Goal: Book appointment/travel/reservation

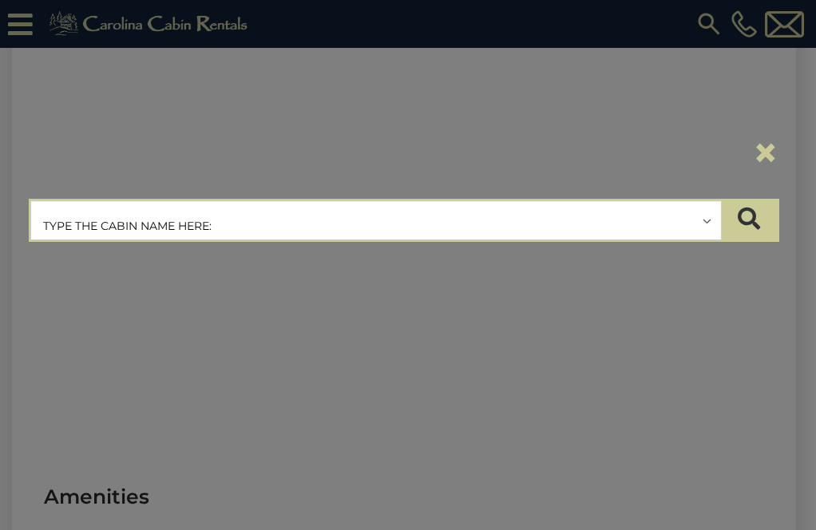
click at [270, 218] on input "text" at bounding box center [376, 221] width 690 height 40
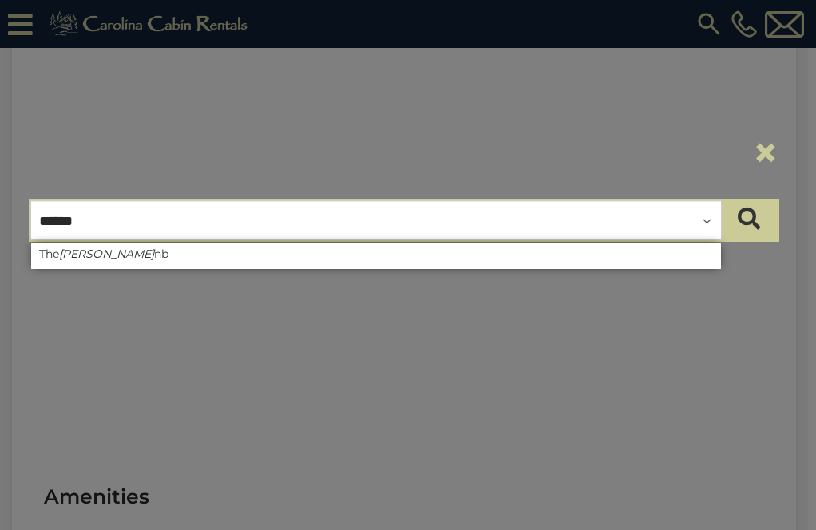
type input "*******"
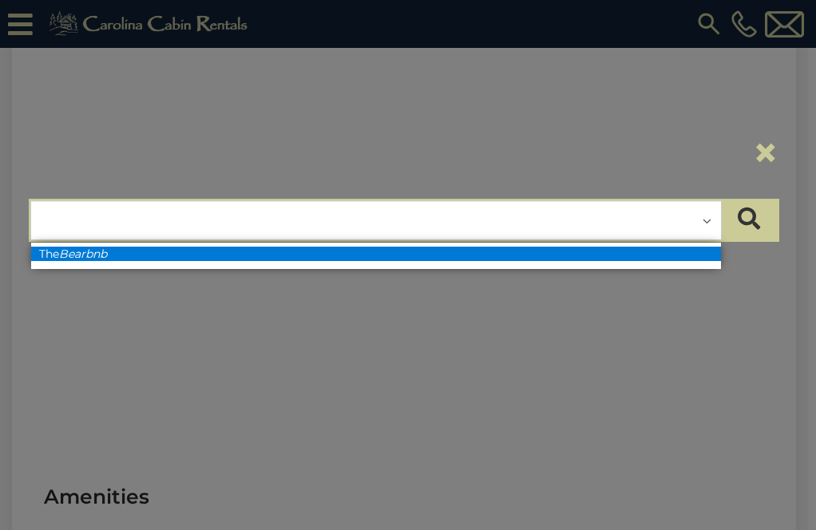
click at [176, 251] on li "The Bearbnb" at bounding box center [376, 254] width 690 height 14
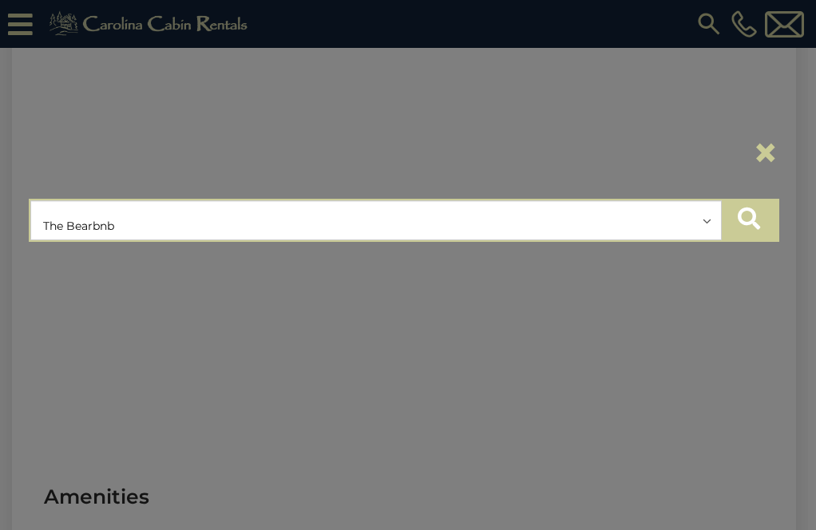
click at [753, 220] on icon "submit" at bounding box center [749, 219] width 22 height 22
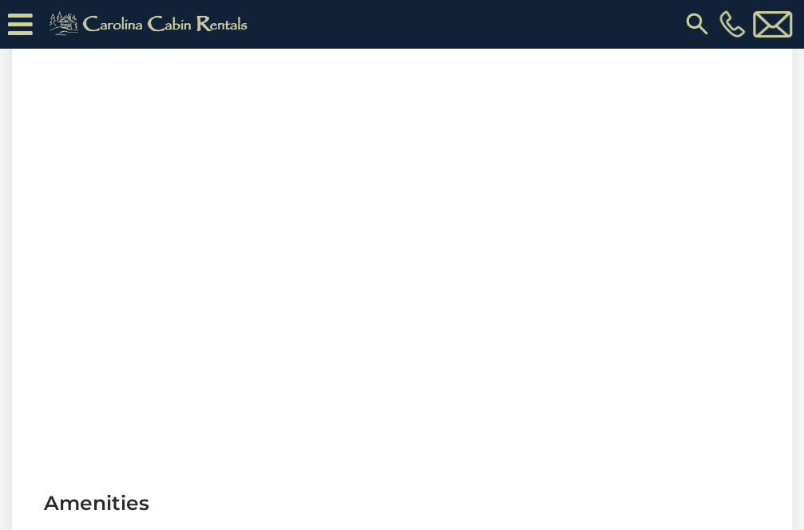
scroll to position [683, 0]
click at [129, 446] on section "Virtual Tour" at bounding box center [402, 228] width 780 height 487
click at [36, 397] on section "Virtual Tour" at bounding box center [402, 228] width 780 height 487
click at [35, 23] on div at bounding box center [18, 24] width 37 height 48
click at [26, 24] on icon at bounding box center [20, 24] width 25 height 28
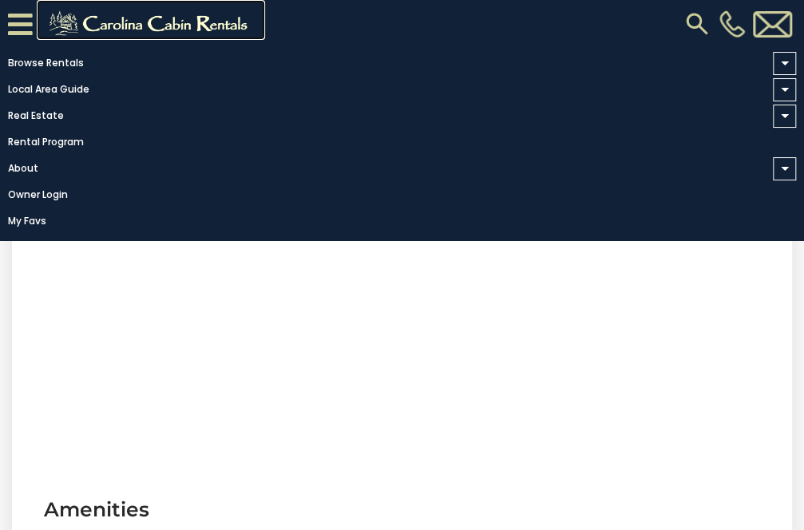
click at [96, 18] on img at bounding box center [151, 24] width 220 height 32
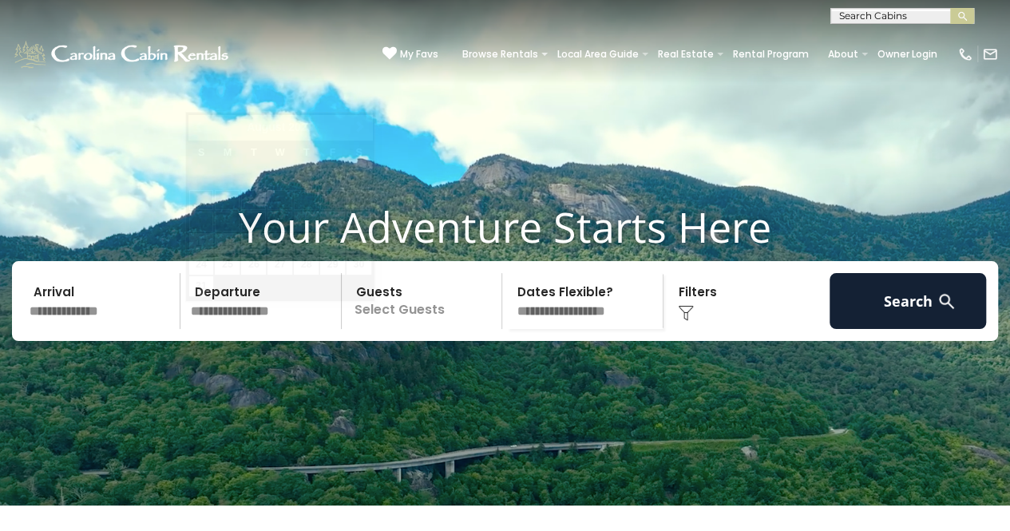
click at [214, 329] on input "text" at bounding box center [263, 301] width 156 height 56
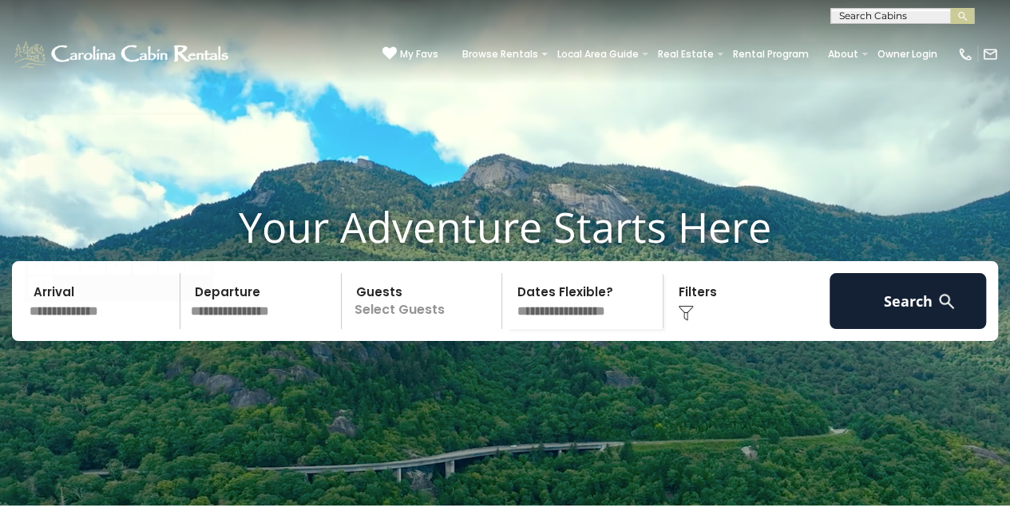
click at [125, 329] on input "text" at bounding box center [102, 301] width 156 height 56
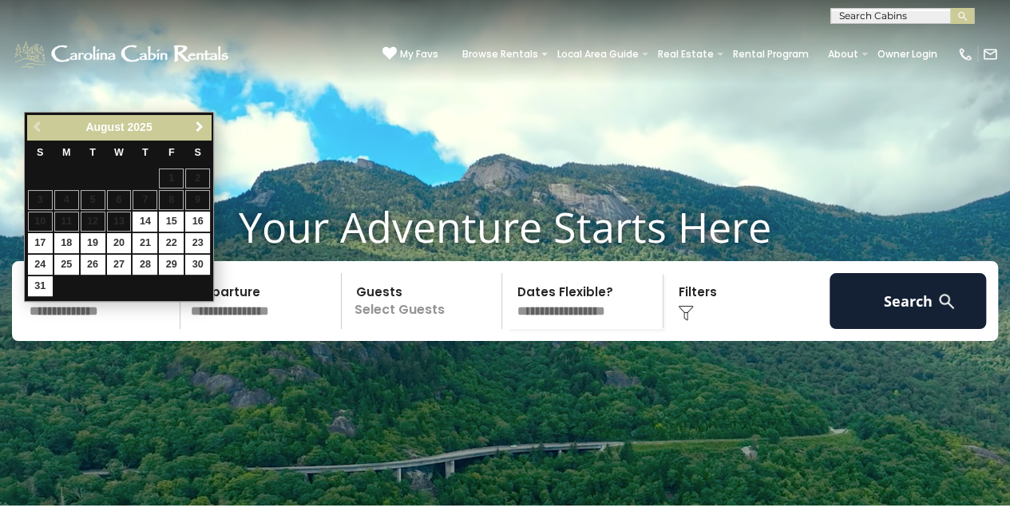
click at [204, 123] on span "Next" at bounding box center [199, 127] width 13 height 13
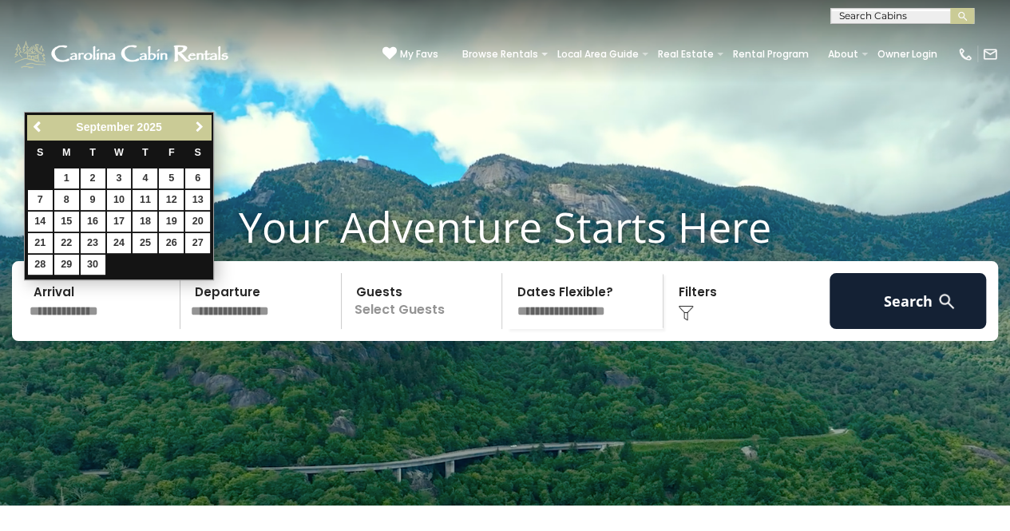
click at [204, 123] on span "Next" at bounding box center [199, 127] width 13 height 13
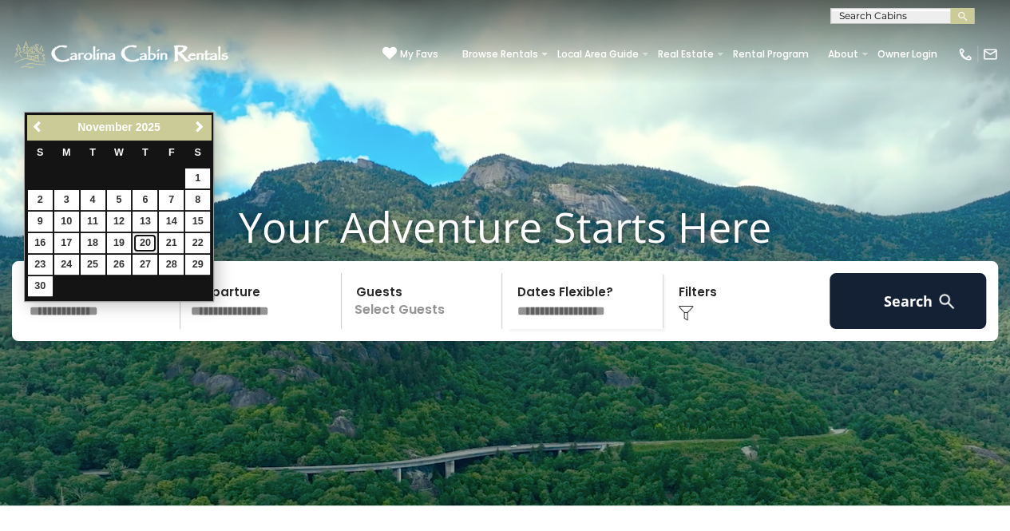
click at [144, 238] on link "20" at bounding box center [145, 243] width 25 height 20
type input "********"
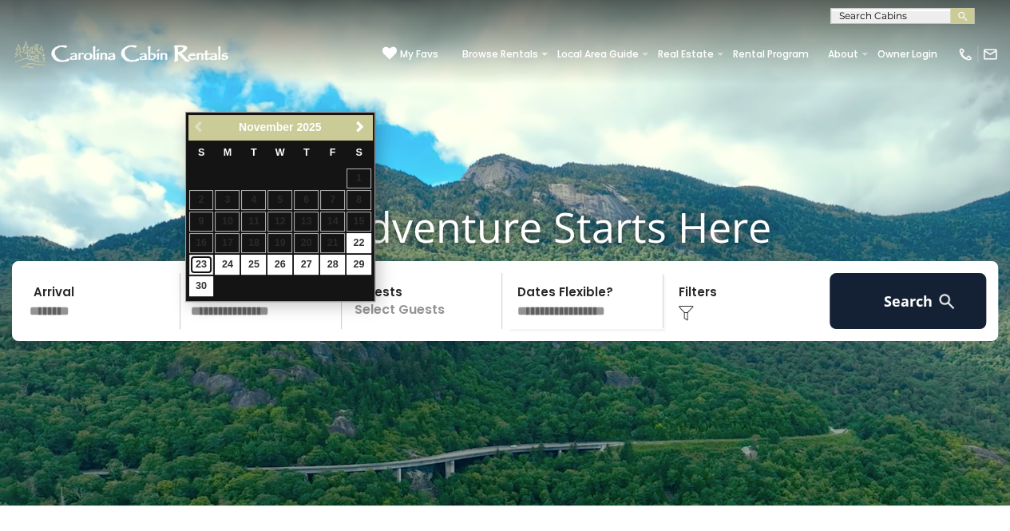
click at [204, 263] on link "23" at bounding box center [201, 265] width 25 height 20
type input "********"
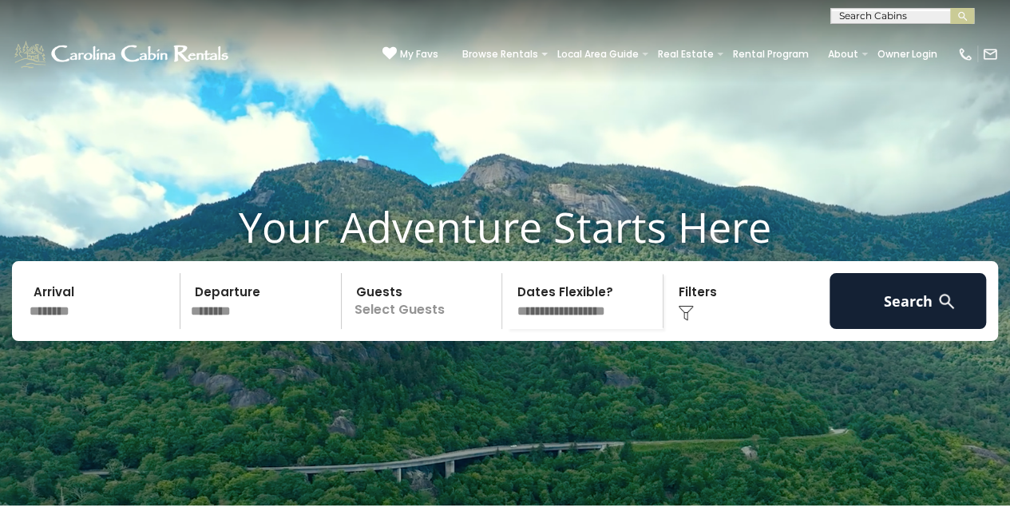
click at [491, 329] on p "Select Guests" at bounding box center [424, 301] width 156 height 56
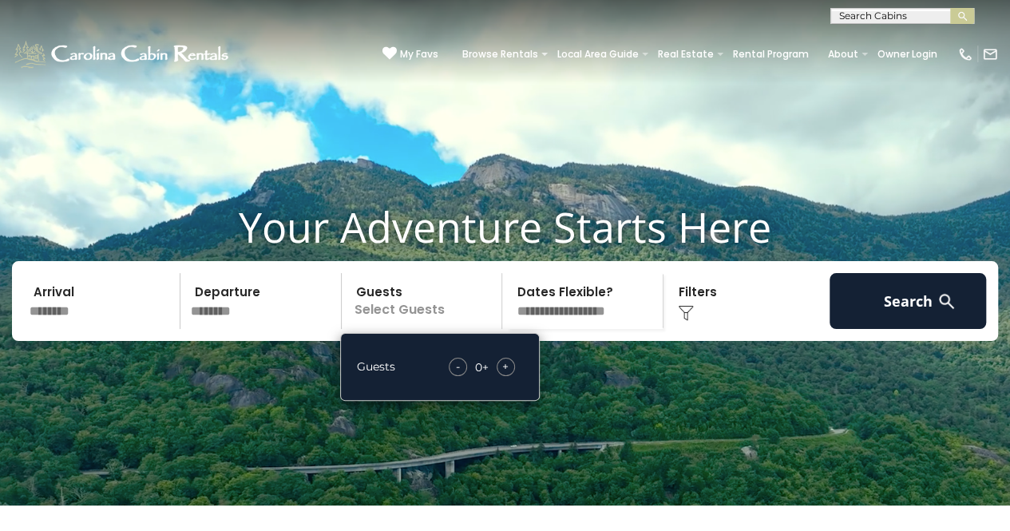
click at [503, 374] on span "+" at bounding box center [505, 366] width 6 height 16
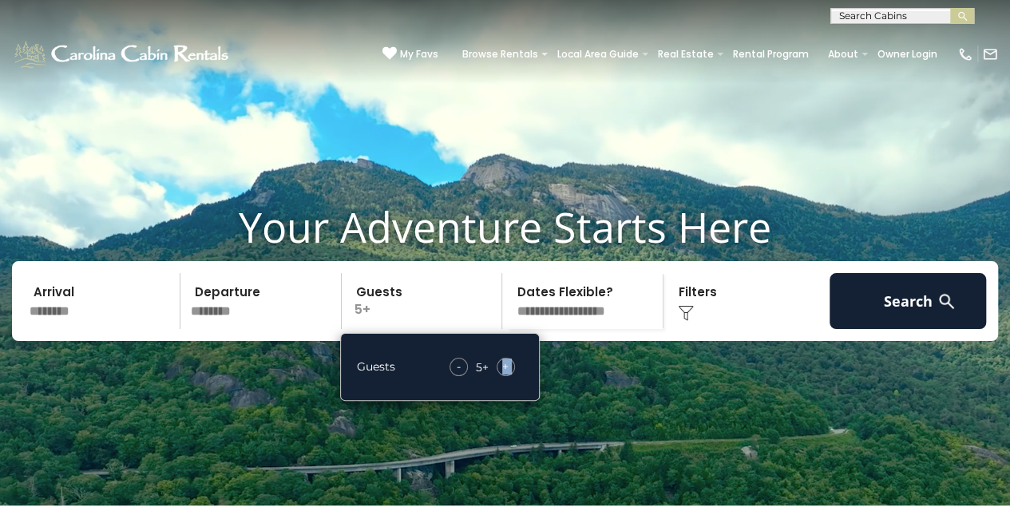
click at [503, 374] on span "+" at bounding box center [505, 366] width 6 height 16
click at [546, 321] on select "**********" at bounding box center [585, 301] width 156 height 56
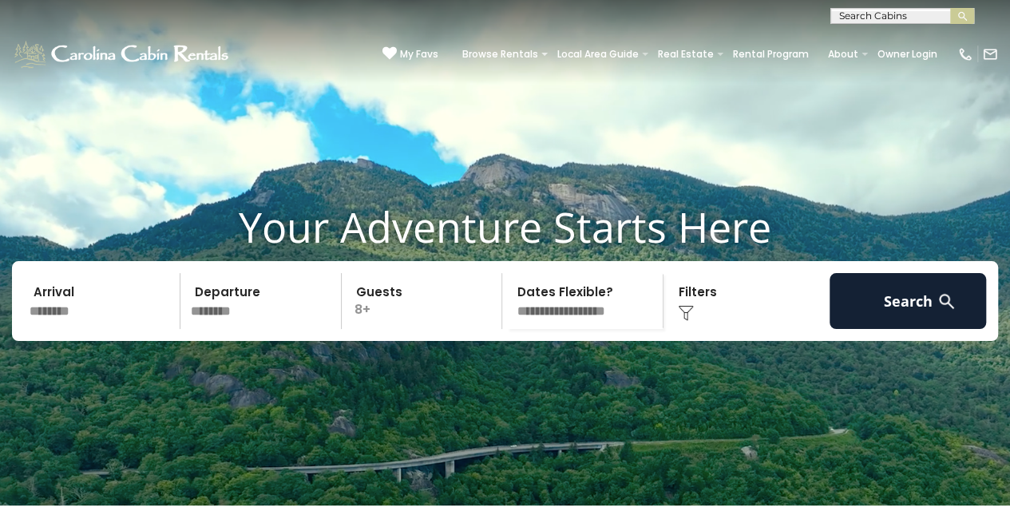
click at [687, 325] on div "Click to Choose" at bounding box center [746, 301] width 156 height 56
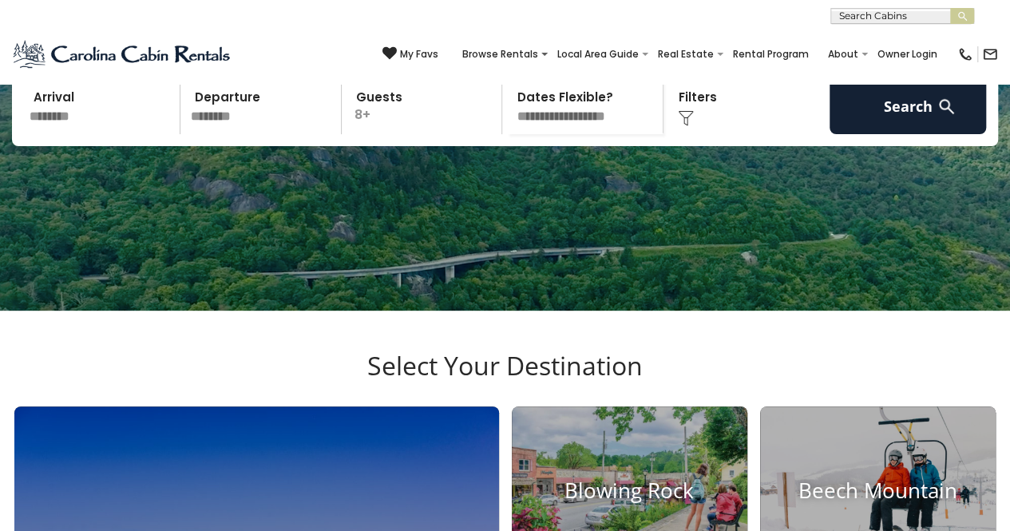
scroll to position [179, 0]
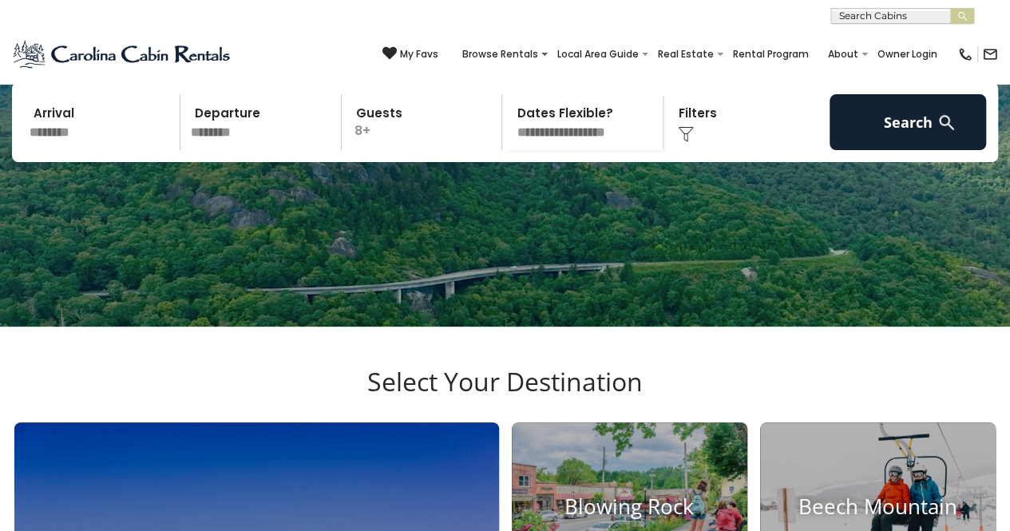
click at [695, 150] on div "Click to Choose" at bounding box center [746, 122] width 156 height 56
click at [687, 142] on img at bounding box center [686, 134] width 16 height 16
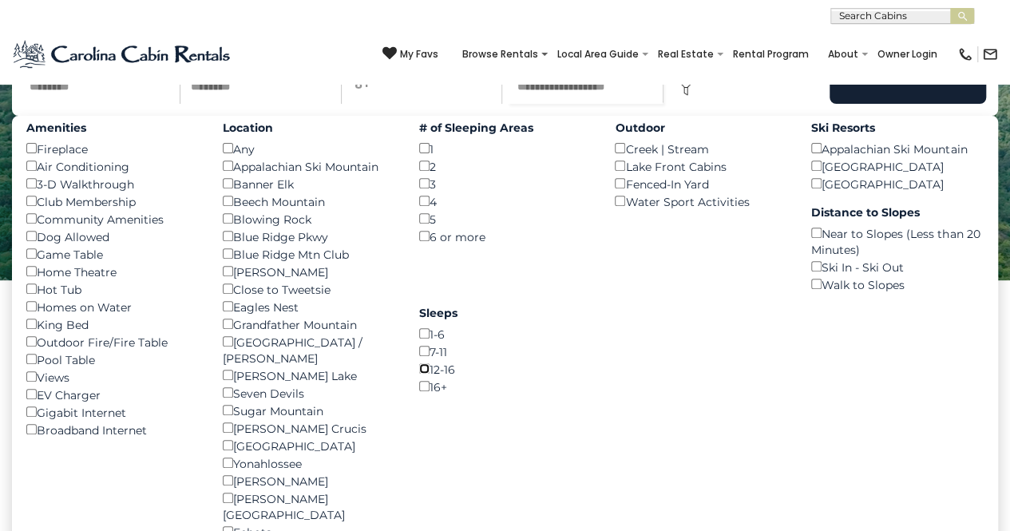
scroll to position [233, 0]
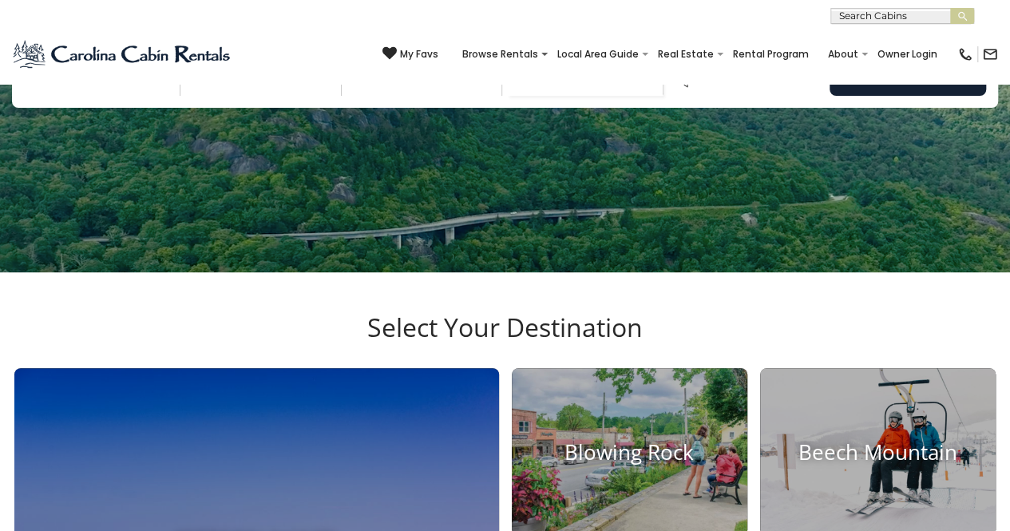
click at [697, 96] on div "Click to Choose" at bounding box center [746, 68] width 156 height 56
click at [683, 90] on div "Click to Choose" at bounding box center [746, 68] width 156 height 56
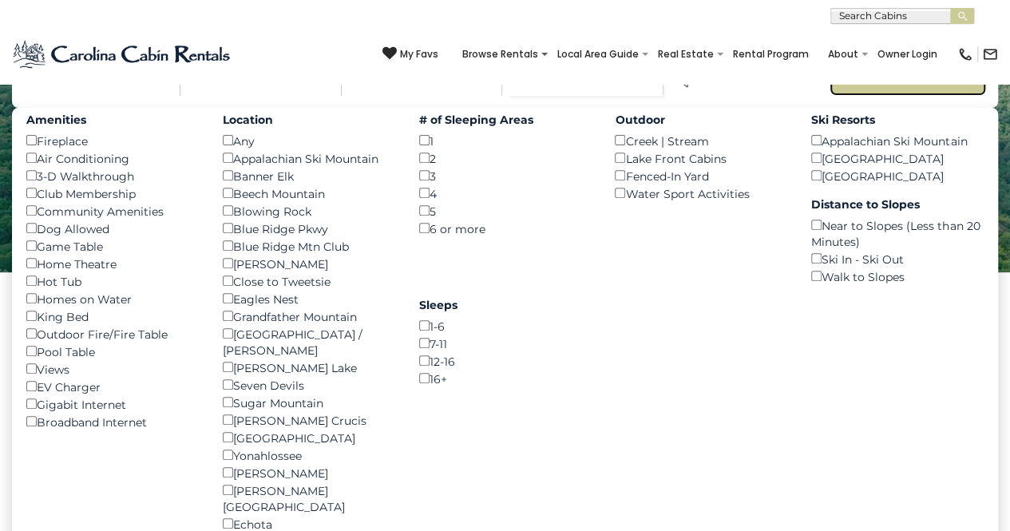
click at [921, 96] on button "Search" at bounding box center [907, 68] width 156 height 56
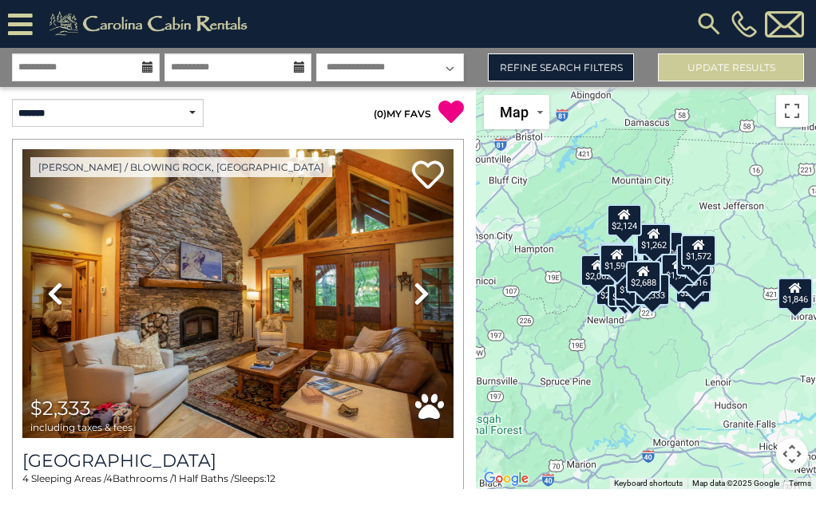
click at [714, 15] on img at bounding box center [709, 24] width 29 height 29
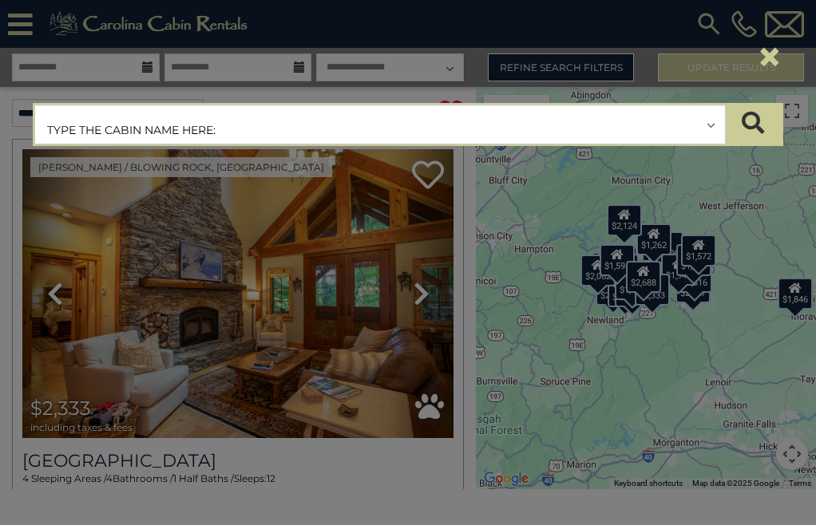
click at [262, 116] on input "text" at bounding box center [380, 125] width 690 height 40
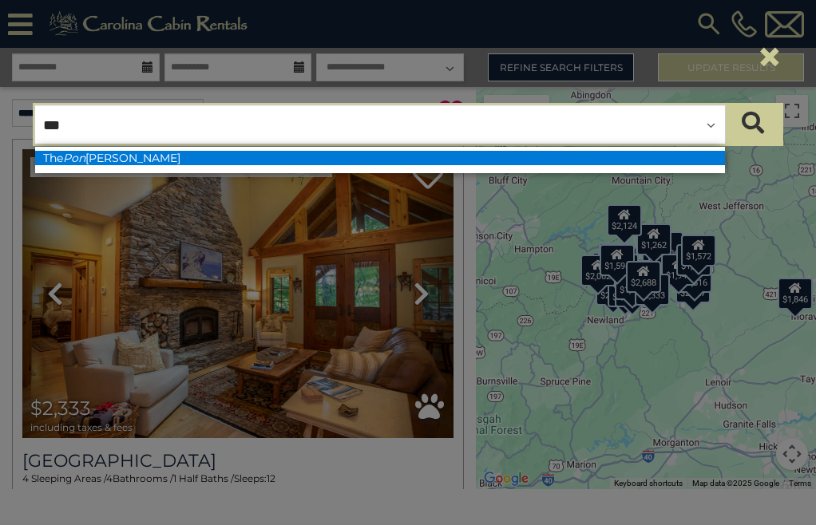
type input "***"
click at [254, 161] on li "The Pon derosa" at bounding box center [380, 158] width 690 height 14
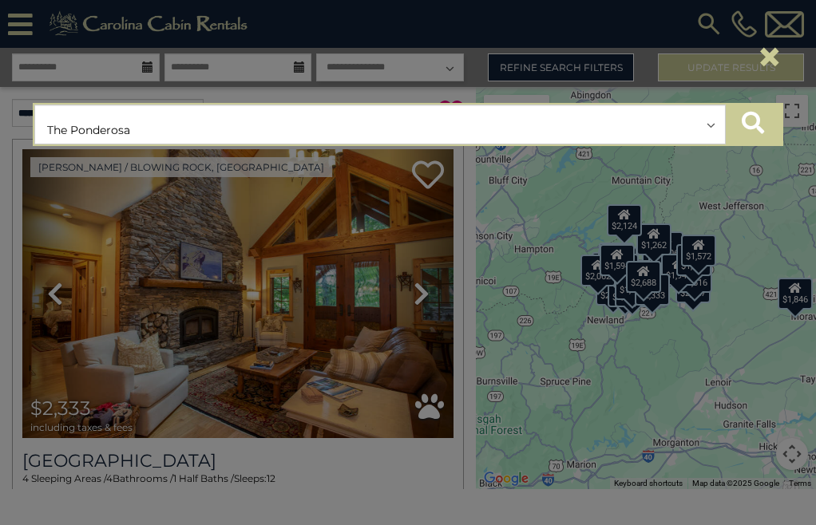
click at [749, 130] on icon "submit" at bounding box center [753, 123] width 22 height 22
